Goal: Task Accomplishment & Management: Manage account settings

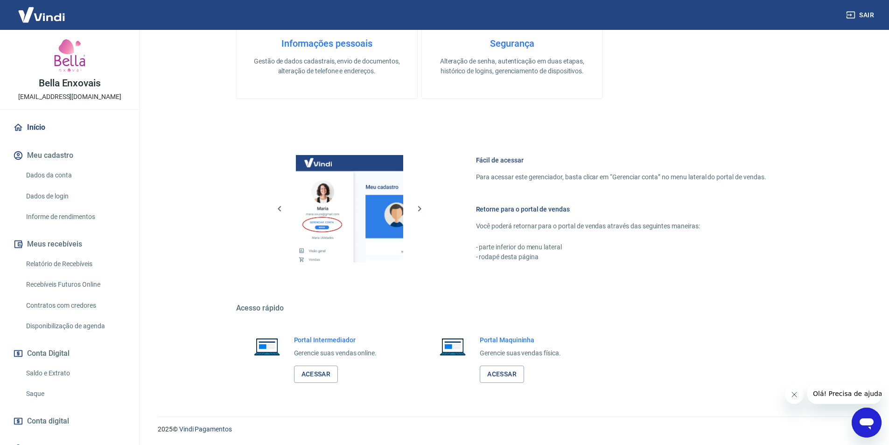
scroll to position [283, 0]
click at [315, 381] on link "Acessar" at bounding box center [316, 373] width 44 height 17
